Goal: Information Seeking & Learning: Learn about a topic

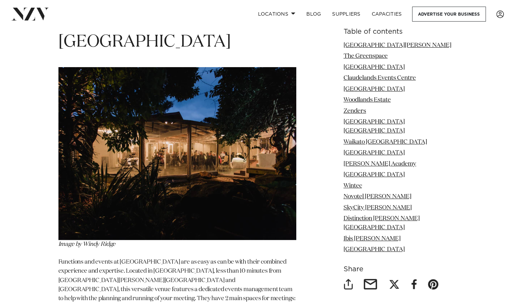
scroll to position [1671, 0]
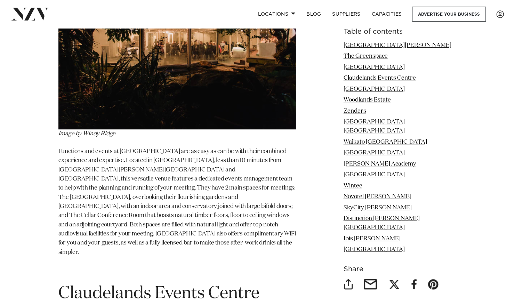
drag, startPoint x: 59, startPoint y: 102, endPoint x: 282, endPoint y: 90, distance: 223.1
copy span "[GEOGRAPHIC_DATA]"
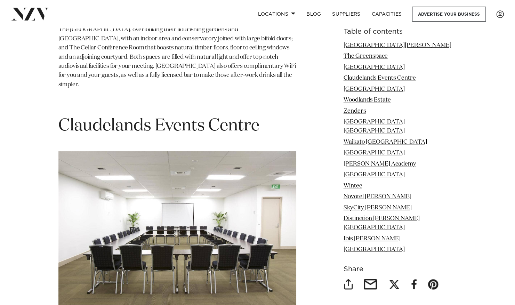
scroll to position [1845, 0]
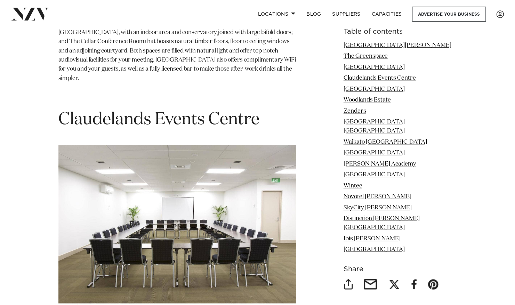
drag, startPoint x: 181, startPoint y: 102, endPoint x: 96, endPoint y: 113, distance: 86.0
drag, startPoint x: 232, startPoint y: 118, endPoint x: 148, endPoint y: 101, distance: 85.9
drag, startPoint x: 148, startPoint y: 101, endPoint x: 207, endPoint y: 95, distance: 58.7
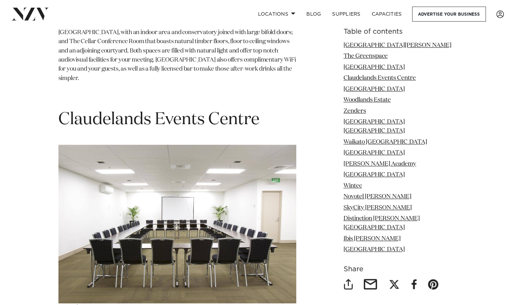
drag, startPoint x: 193, startPoint y: 104, endPoint x: 51, endPoint y: 104, distance: 141.6
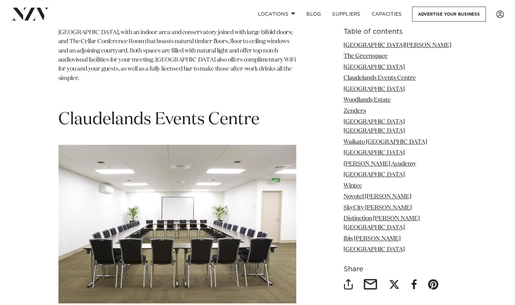
copy span "Woodlands Estate"
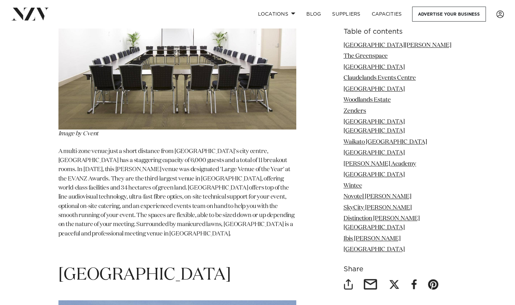
drag, startPoint x: 124, startPoint y: 116, endPoint x: 47, endPoint y: 103, distance: 77.7
copy span "Zenders"
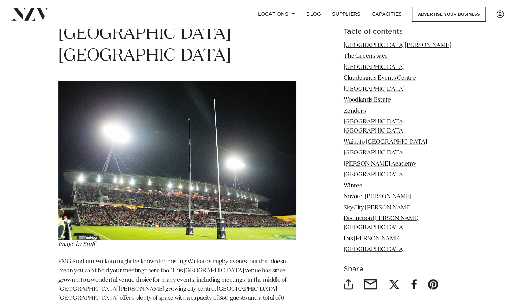
scroll to position [3306, 0]
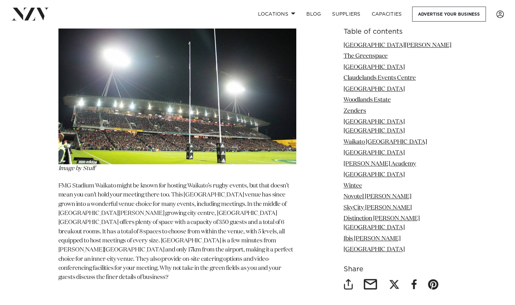
drag, startPoint x: 255, startPoint y: 54, endPoint x: 57, endPoint y: 54, distance: 198.0
copy span "Novotel [PERSON_NAME]"
drag, startPoint x: 175, startPoint y: 157, endPoint x: 176, endPoint y: 152, distance: 4.2
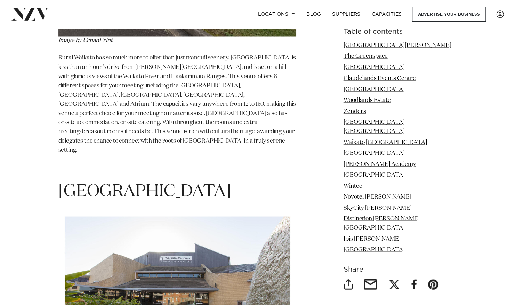
scroll to position [3793, 0]
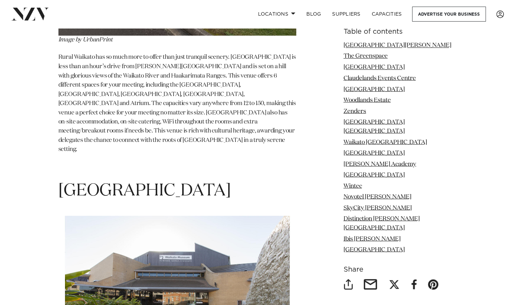
drag, startPoint x: 168, startPoint y: 119, endPoint x: 47, endPoint y: 110, distance: 121.8
click at [47, 110] on div "Table of contents [GEOGRAPHIC_DATA] [GEOGRAPHIC_DATA] The Greenspace [GEOGRAPHI…" at bounding box center [258, 155] width 490 height 6080
copy span "Ibis [PERSON_NAME]"
